Goal: Information Seeking & Learning: Learn about a topic

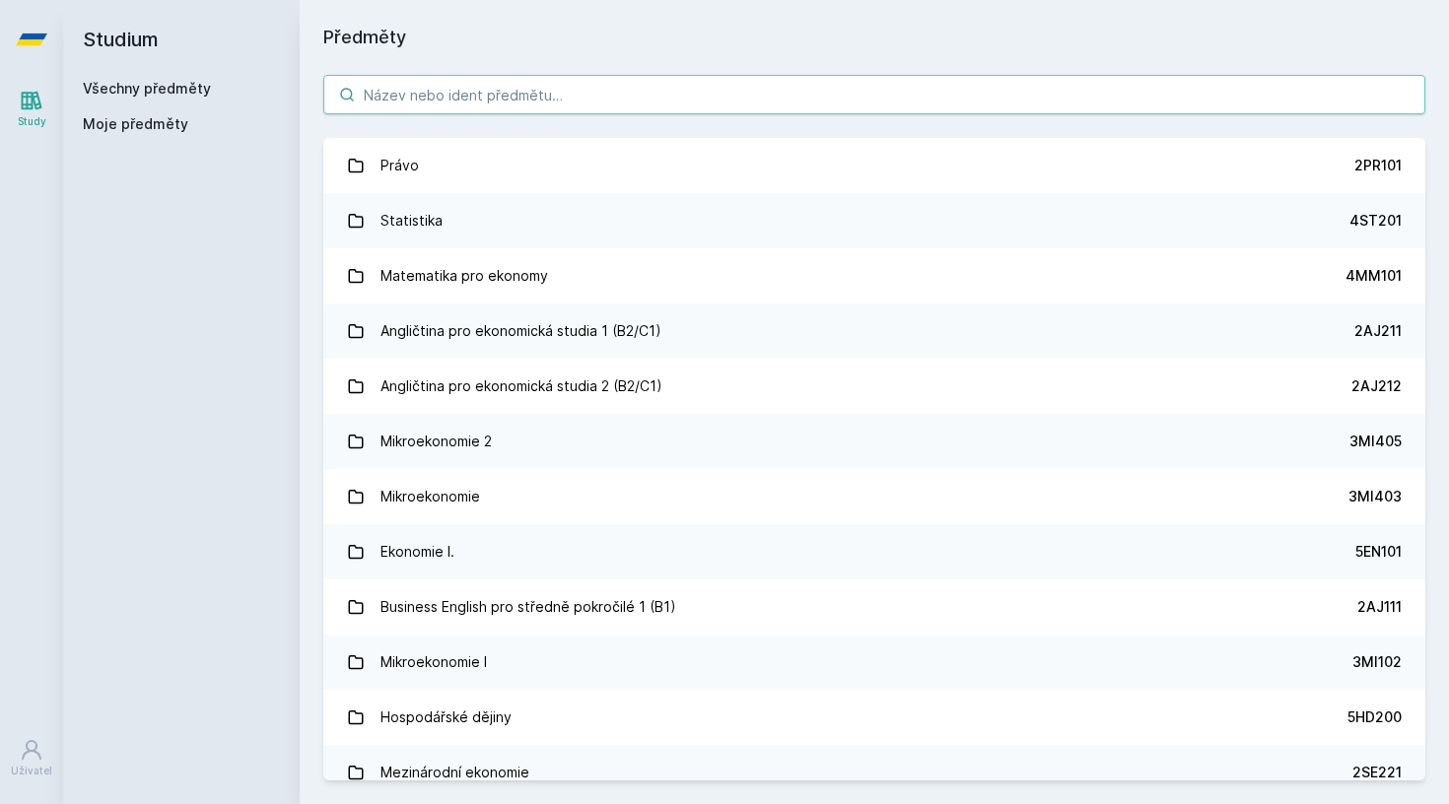
click at [490, 106] on input "search" at bounding box center [874, 94] width 1102 height 39
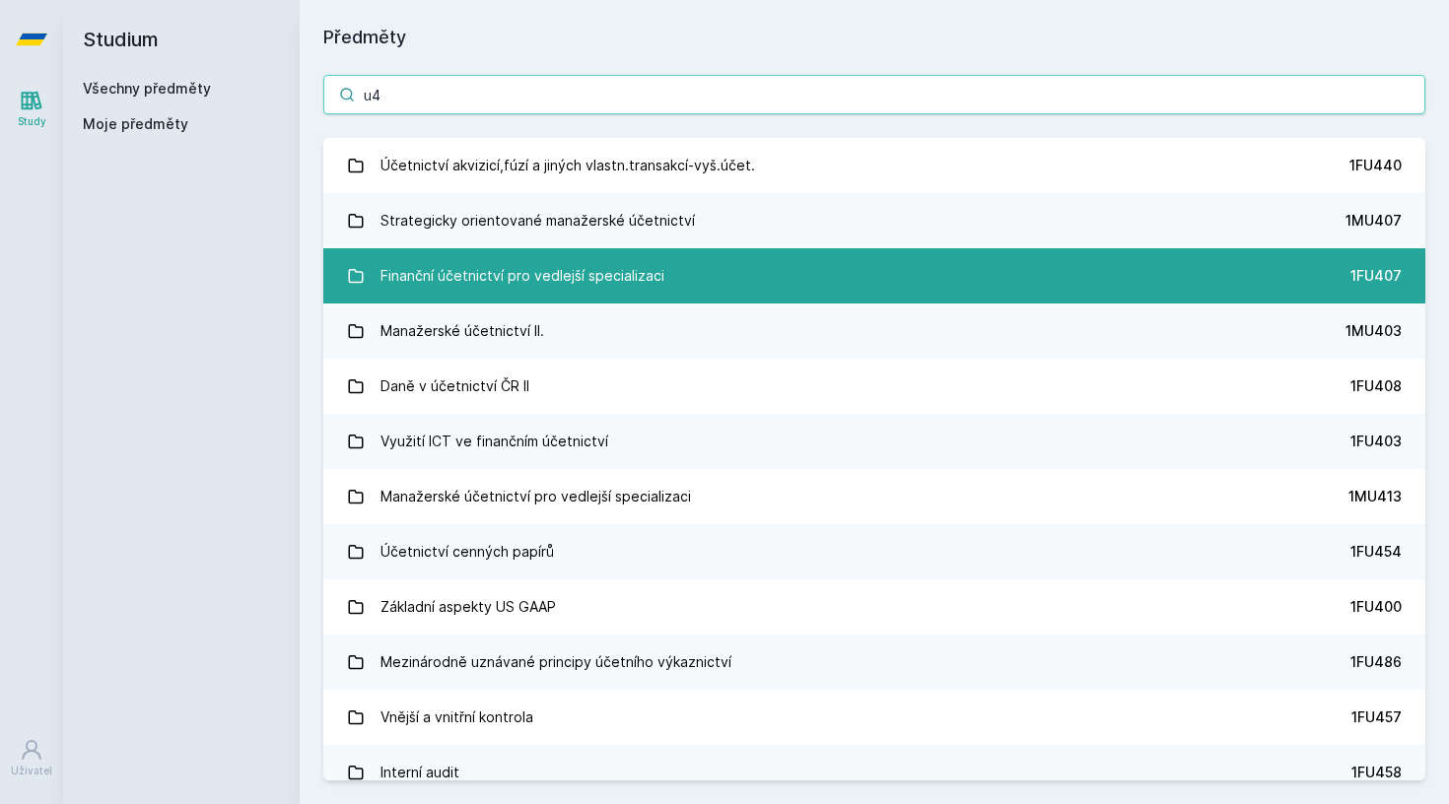
type input "u"
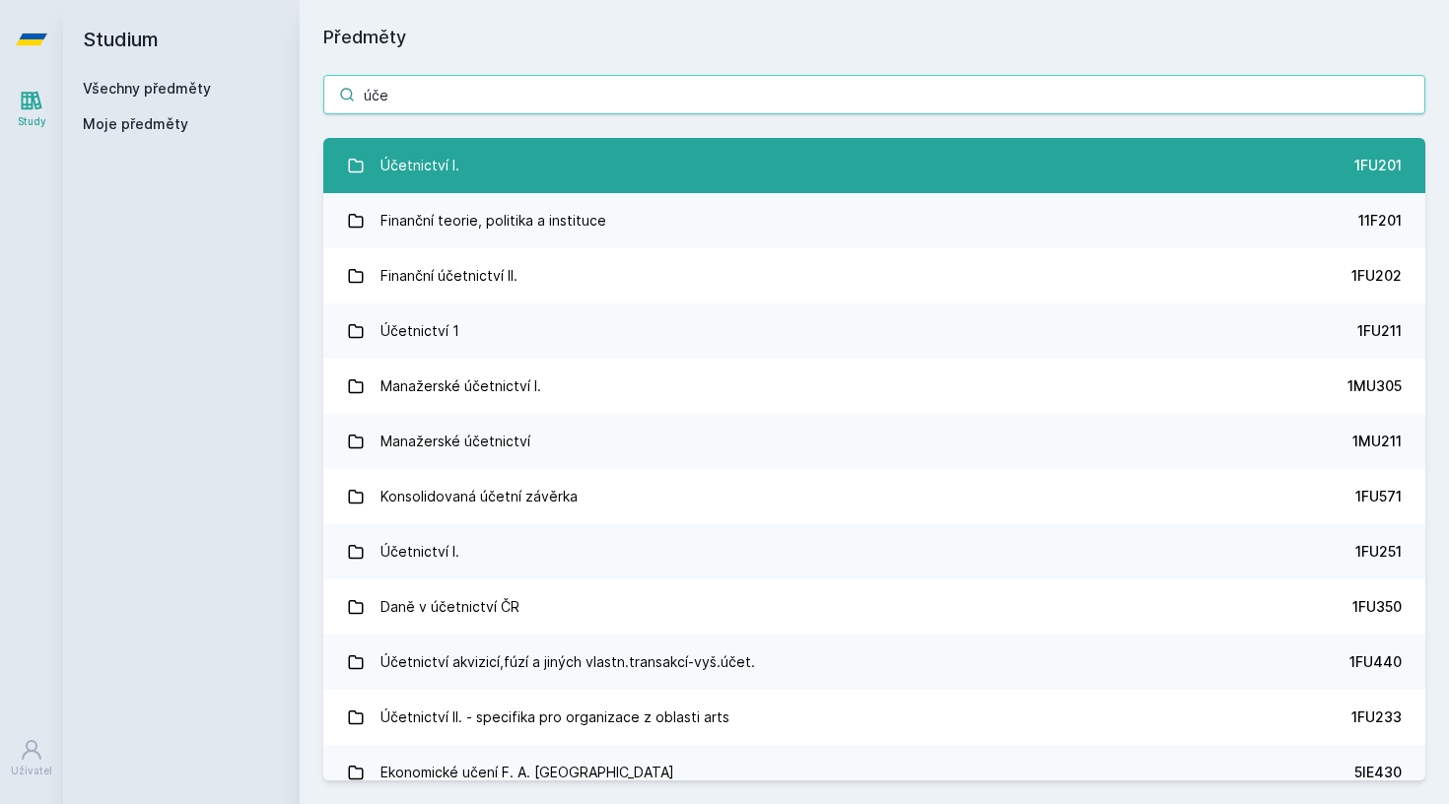
type input "úče"
click at [390, 148] on div "Účetnictví I." at bounding box center [419, 165] width 79 height 39
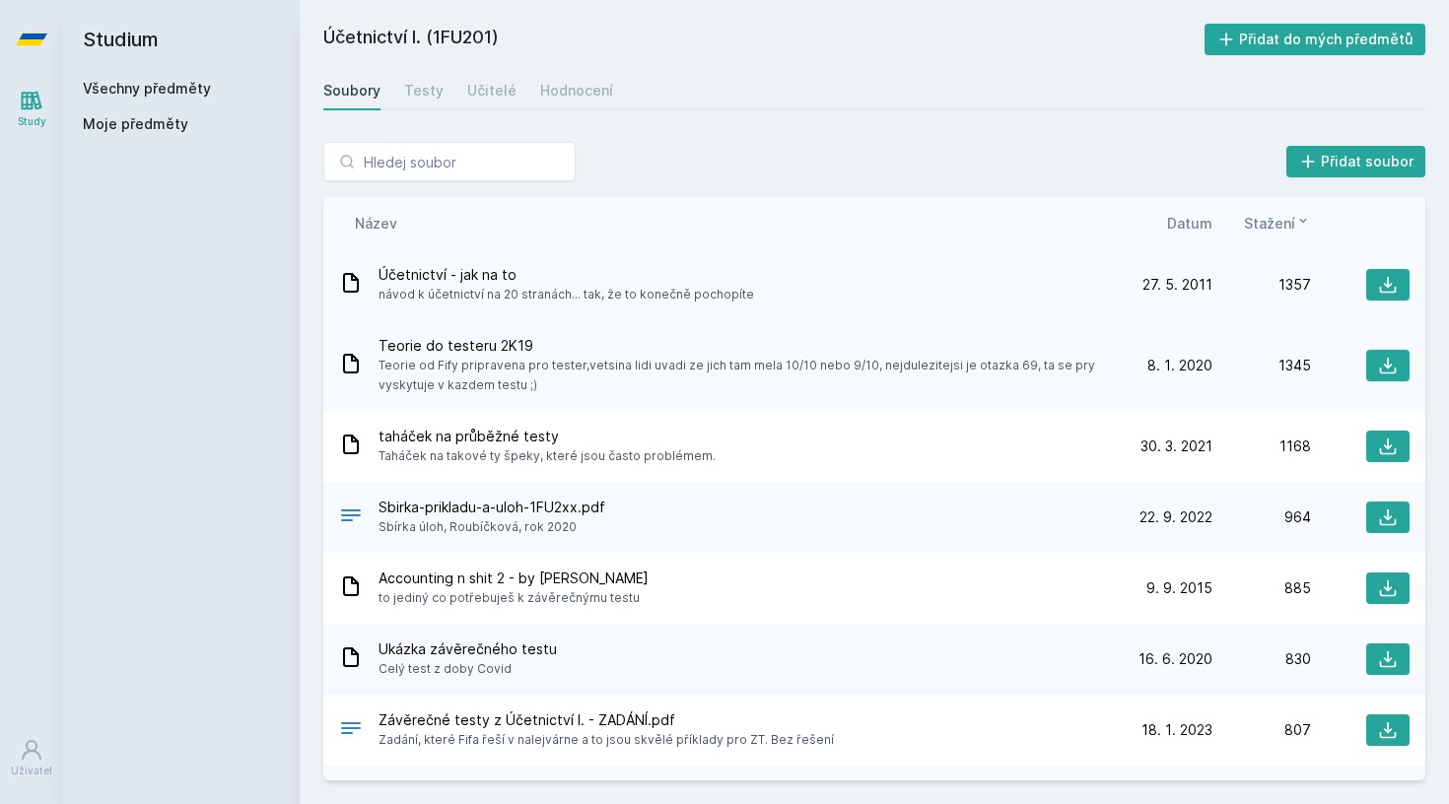
click at [484, 271] on span "Účetnictví - jak na to" at bounding box center [565, 275] width 375 height 20
click at [1388, 292] on icon at bounding box center [1388, 285] width 20 height 20
click at [1390, 448] on icon at bounding box center [1388, 447] width 20 height 20
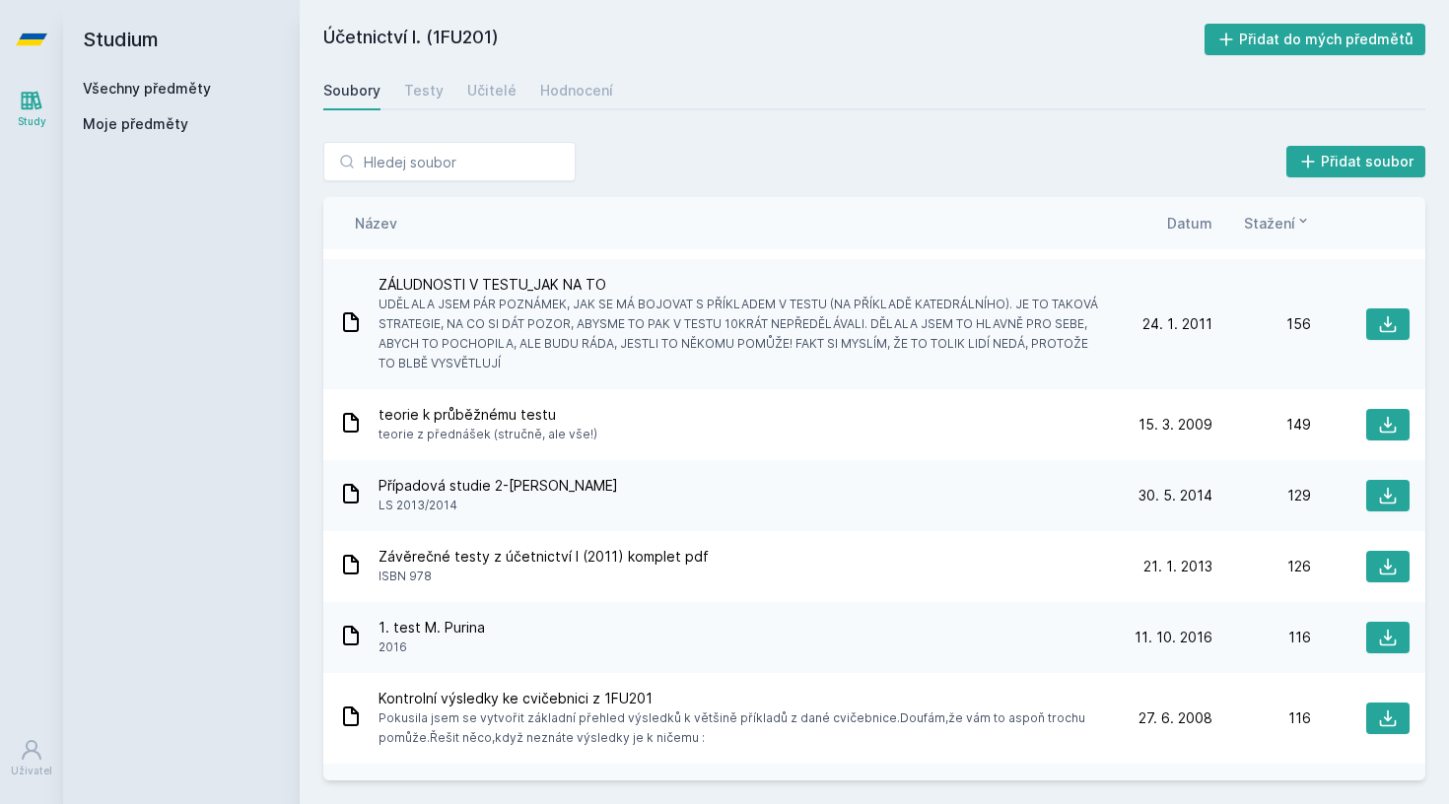
scroll to position [1238, 0]
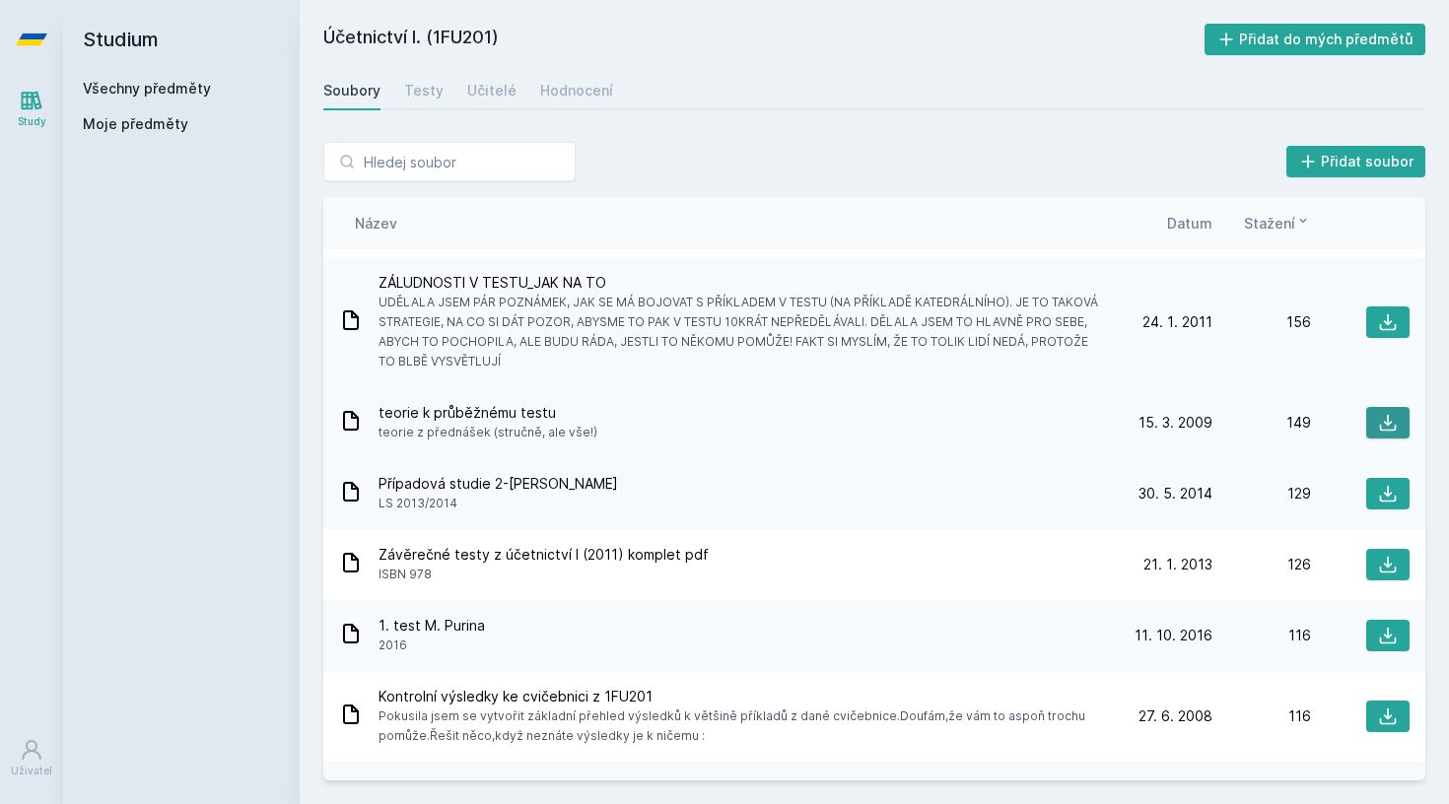
click at [1391, 419] on icon at bounding box center [1388, 423] width 20 height 20
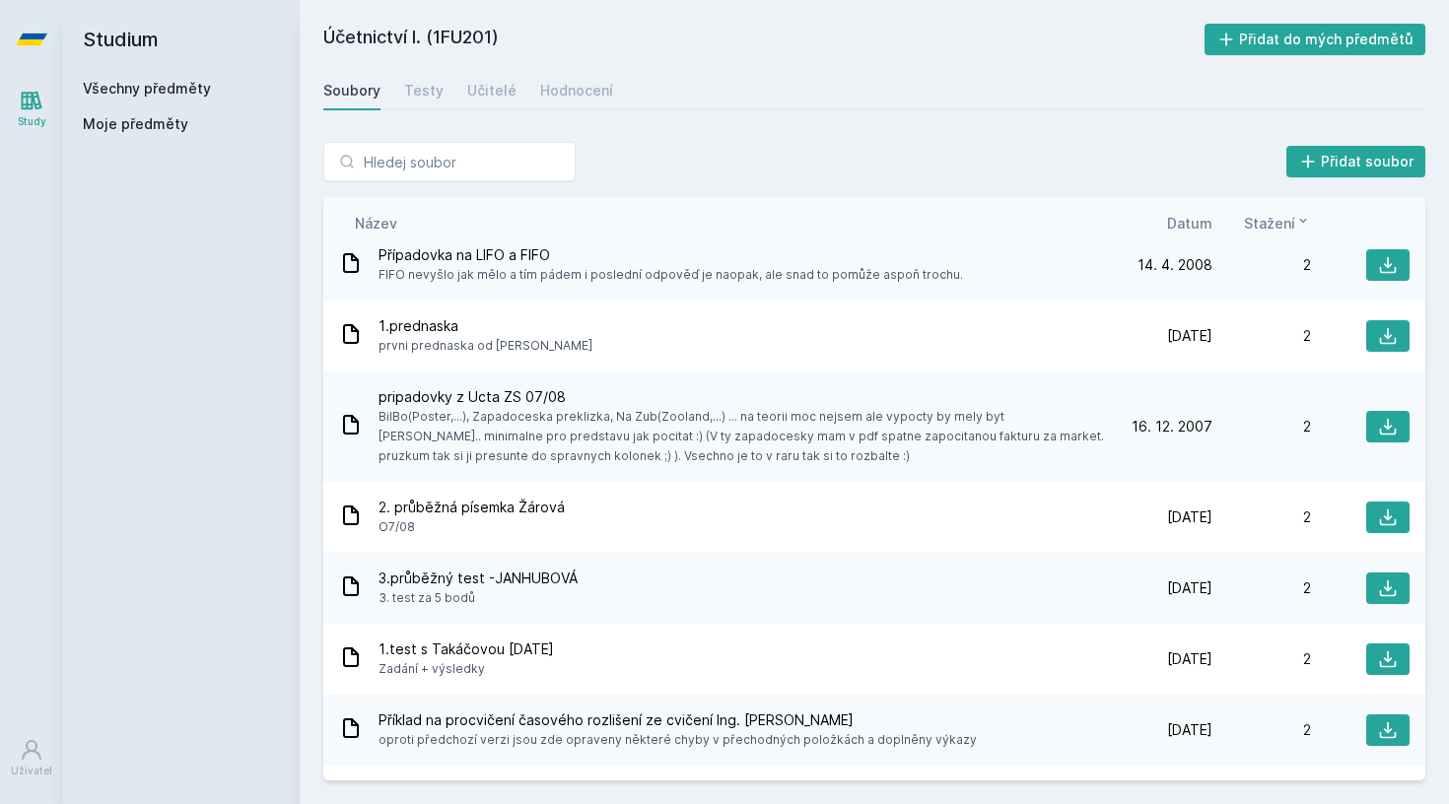
scroll to position [8874, 0]
click at [416, 89] on div "Testy" at bounding box center [423, 91] width 39 height 20
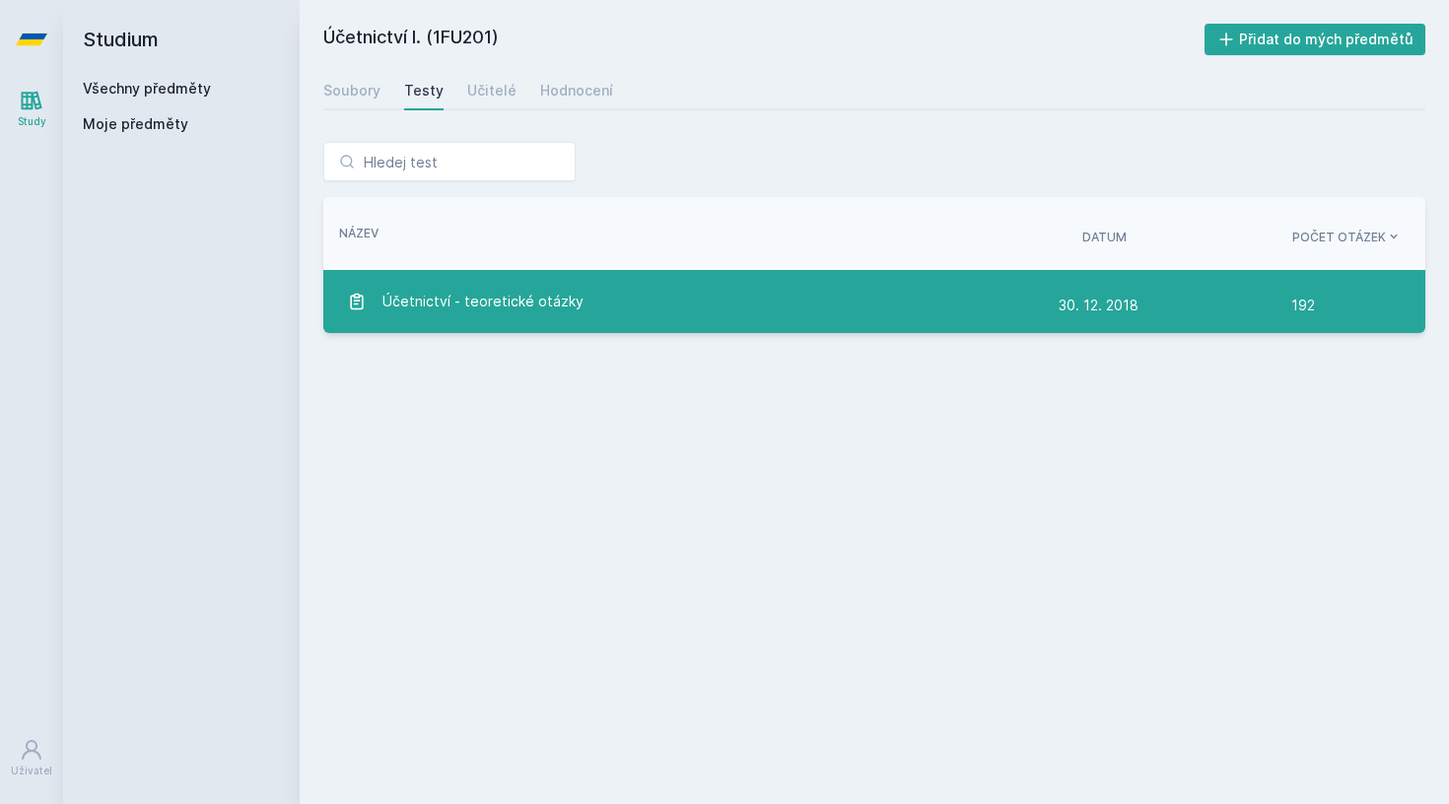
click at [460, 306] on span "Účetnictví - teoretické otázky" at bounding box center [482, 301] width 201 height 39
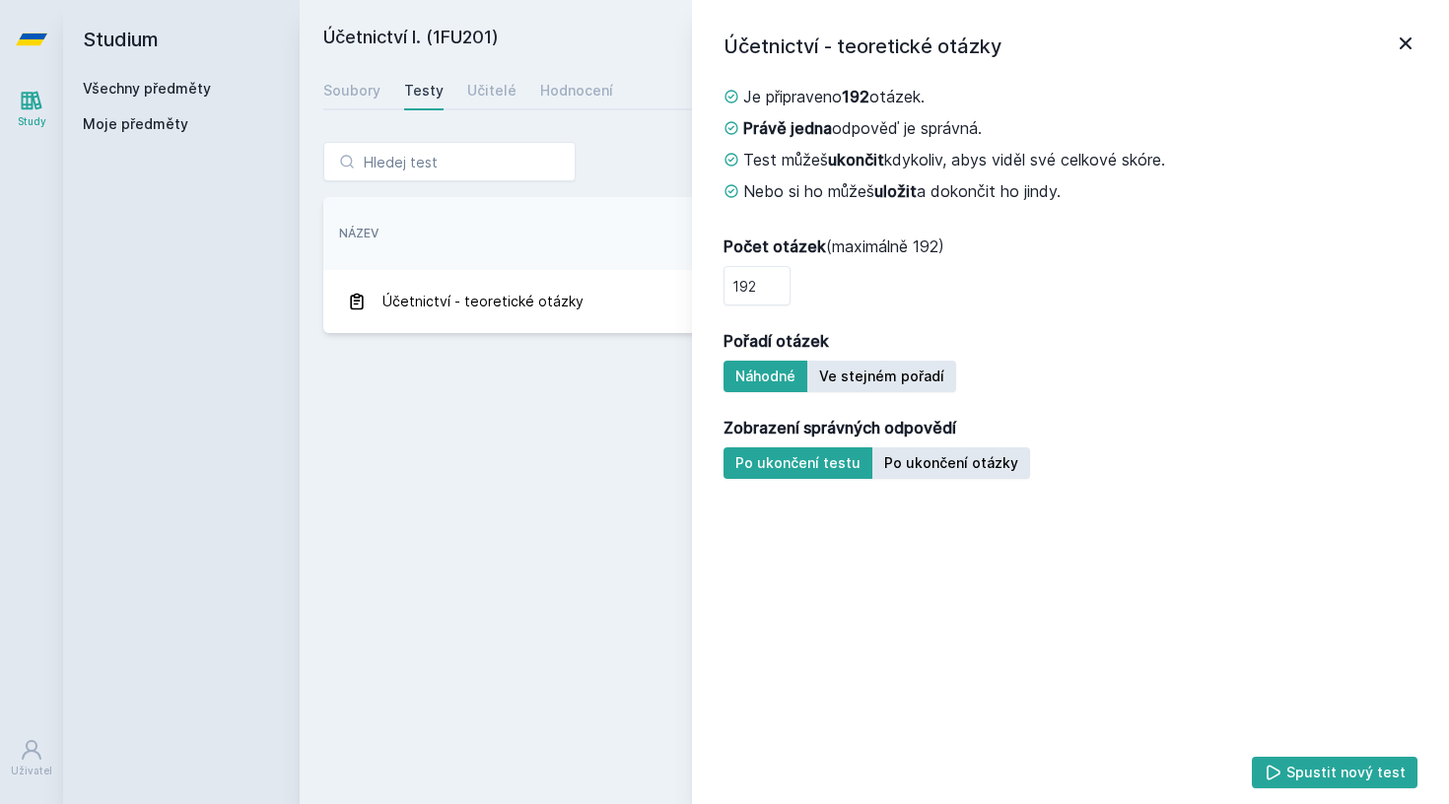
click at [1405, 42] on icon at bounding box center [1405, 43] width 12 height 12
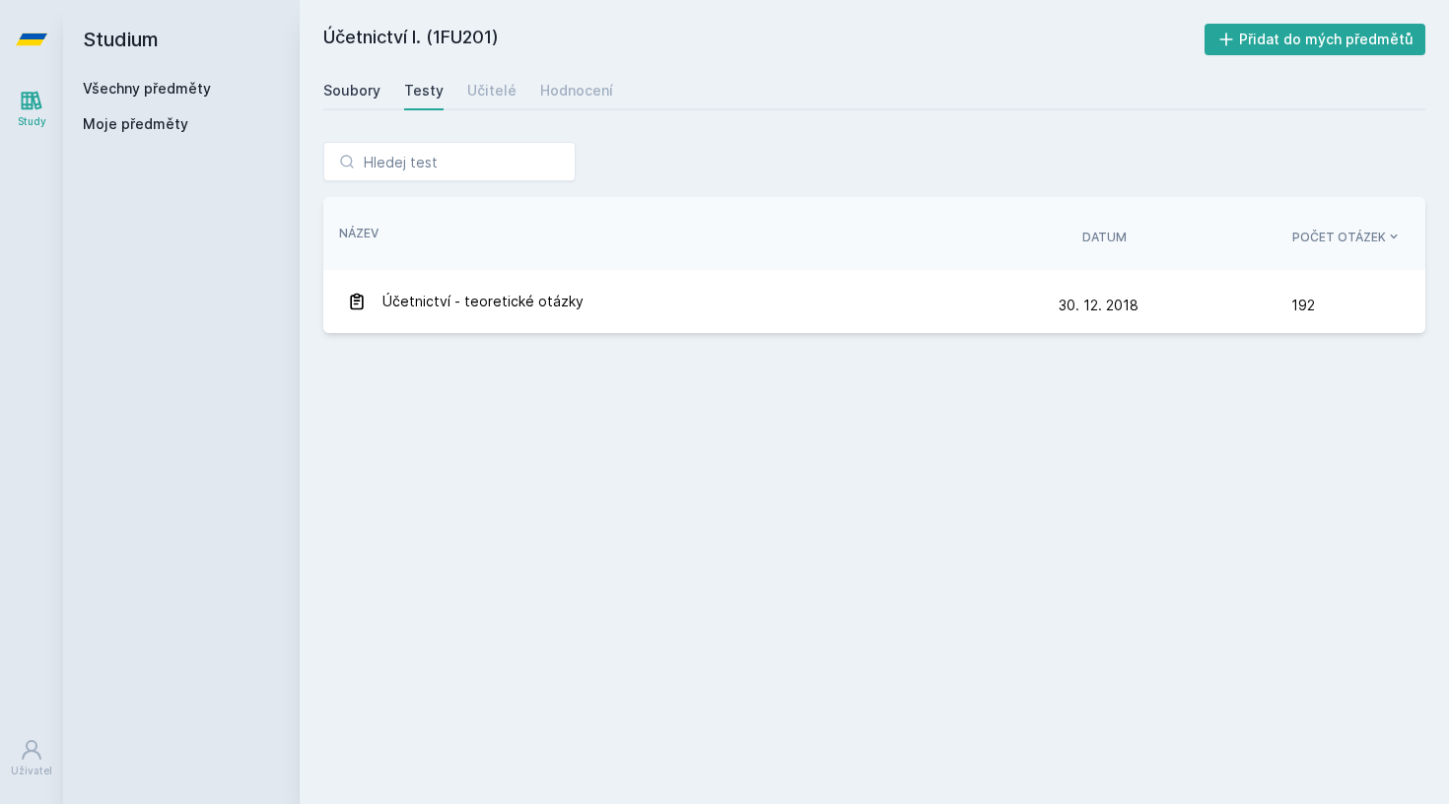
click at [364, 101] on link "Soubory" at bounding box center [351, 90] width 57 height 39
